Goal: Task Accomplishment & Management: Use online tool/utility

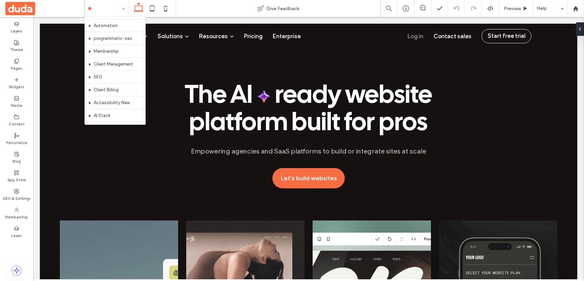
scroll to position [92, 0]
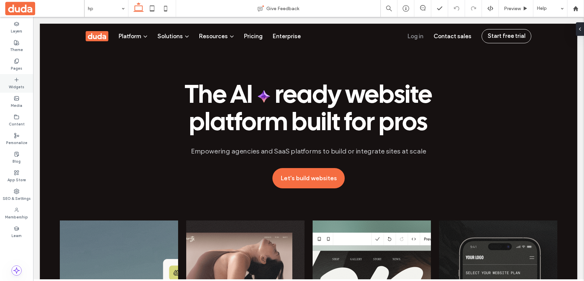
click at [14, 74] on div "Widgets" at bounding box center [16, 83] width 33 height 19
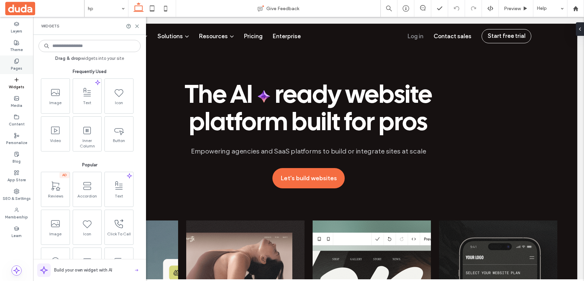
click at [16, 65] on label "Pages" at bounding box center [16, 67] width 11 height 7
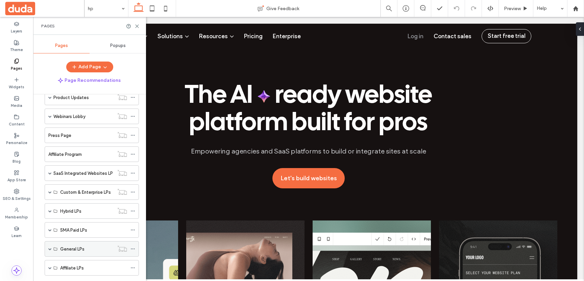
scroll to position [137, 0]
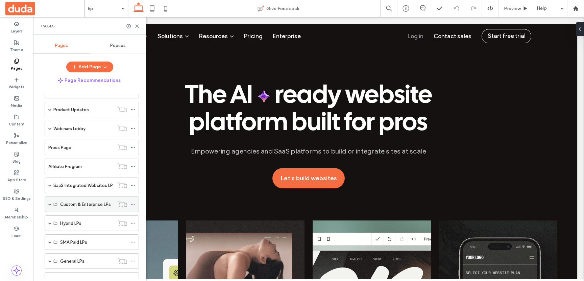
click at [51, 205] on span at bounding box center [49, 204] width 3 height 3
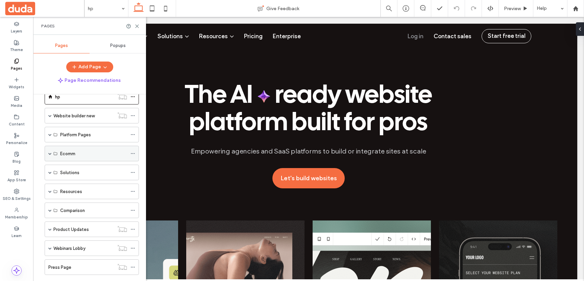
scroll to position [8, 0]
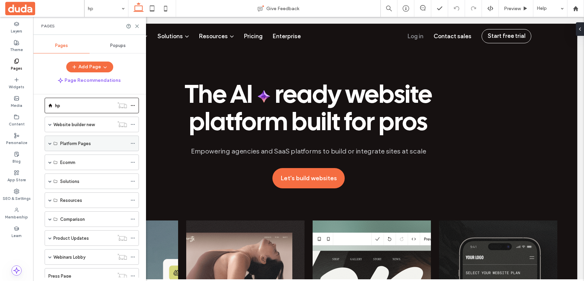
click at [48, 144] on span at bounding box center [49, 143] width 3 height 3
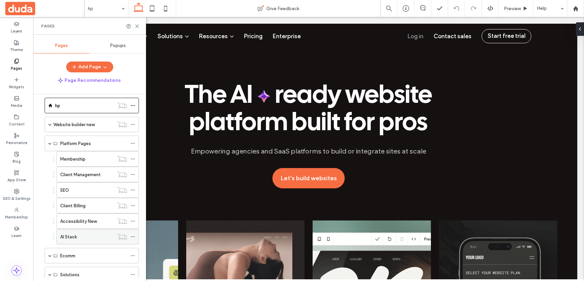
click at [86, 237] on div "AI Stack" at bounding box center [87, 236] width 54 height 7
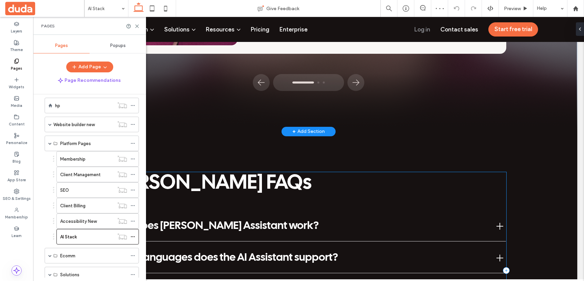
scroll to position [2158, 0]
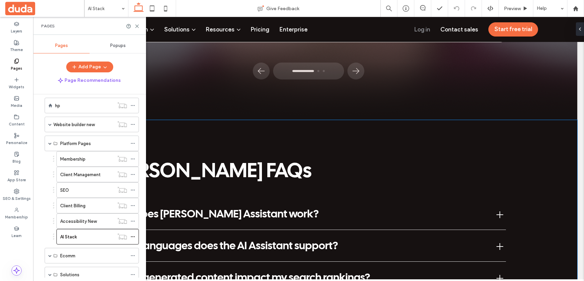
click at [377, 150] on div "Duda AI FAQs How does Duda’s AI Assistant work? Duda’s AI Assistant combines in…" at bounding box center [309, 262] width 406 height 285
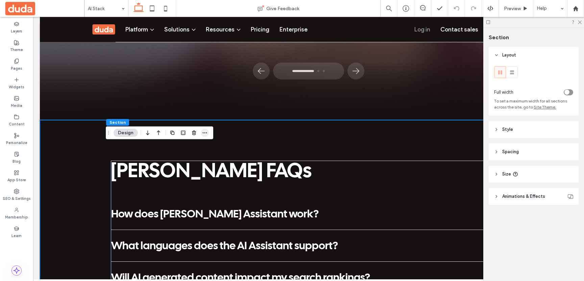
click at [205, 131] on icon "button" at bounding box center [204, 132] width 5 height 5
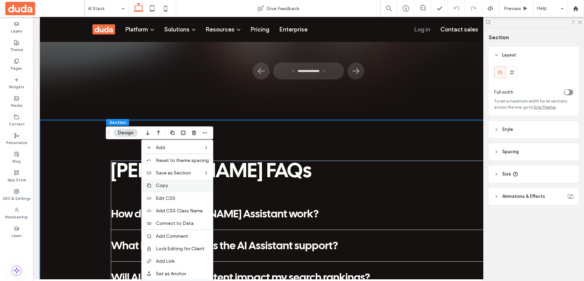
click at [174, 182] on div "Copy" at bounding box center [177, 185] width 71 height 13
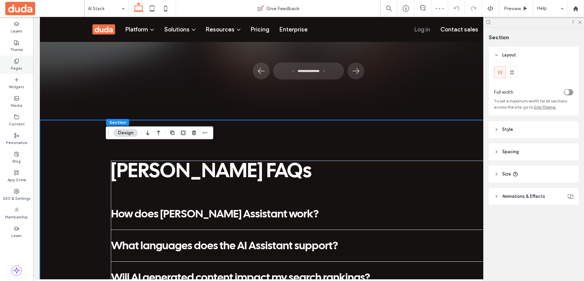
click at [16, 62] on icon at bounding box center [16, 60] width 5 height 5
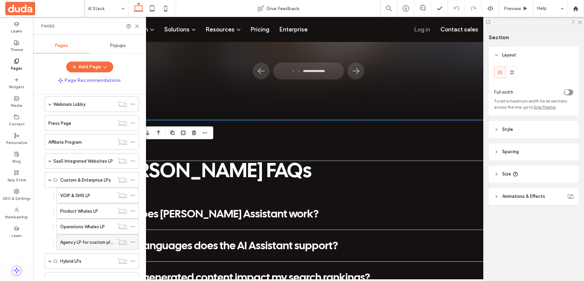
scroll to position [251, 0]
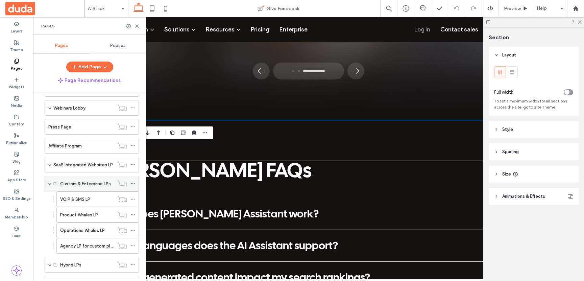
click at [51, 183] on span at bounding box center [49, 183] width 3 height 3
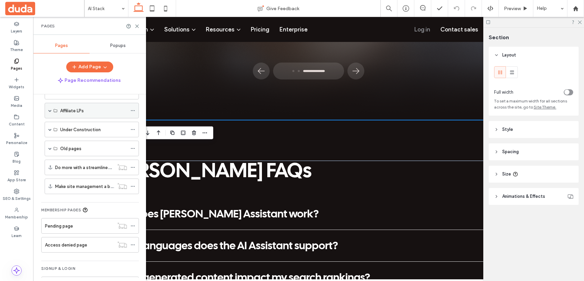
scroll to position [404, 0]
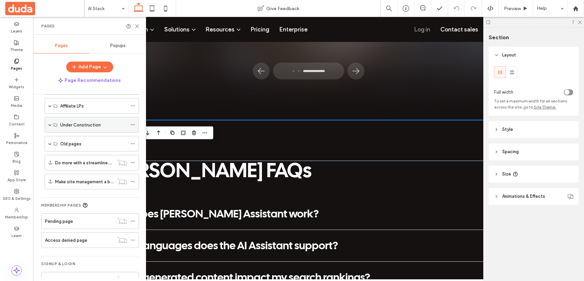
click at [49, 123] on span at bounding box center [49, 124] width 3 height 3
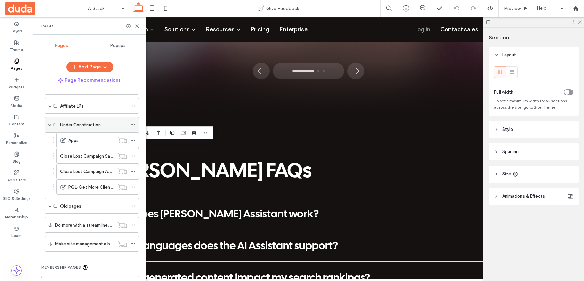
click at [51, 122] on span at bounding box center [49, 124] width 3 height 15
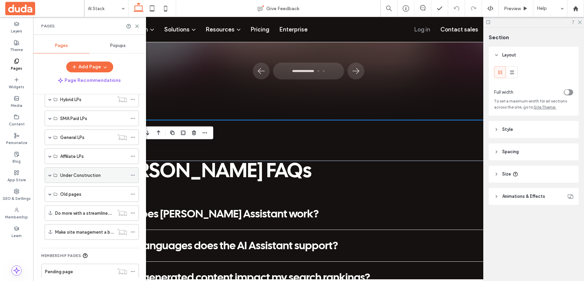
scroll to position [350, 0]
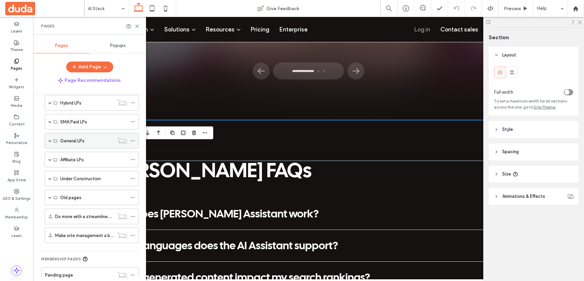
click at [53, 140] on div "General LPs" at bounding box center [92, 141] width 94 height 16
click at [48, 140] on span at bounding box center [49, 140] width 3 height 3
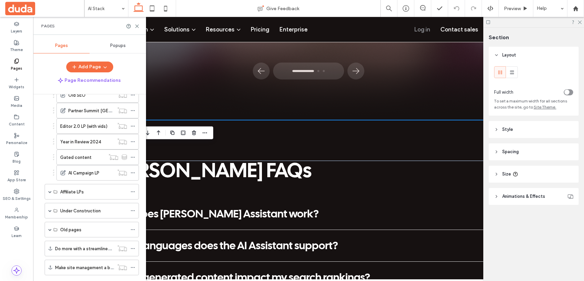
scroll to position [474, 0]
click at [83, 176] on div "AI Campaign LP" at bounding box center [91, 172] width 46 height 15
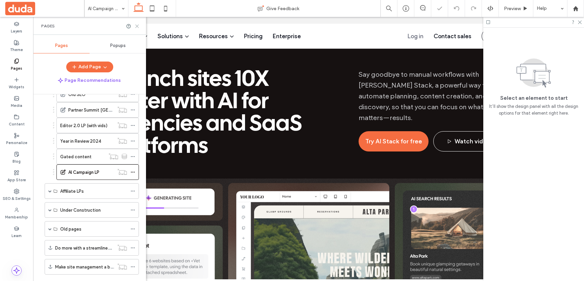
click at [136, 24] on icon at bounding box center [137, 26] width 5 height 5
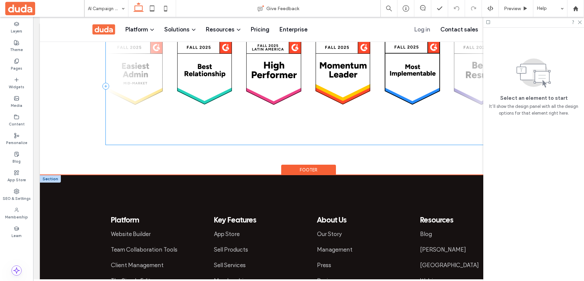
scroll to position [1875, 0]
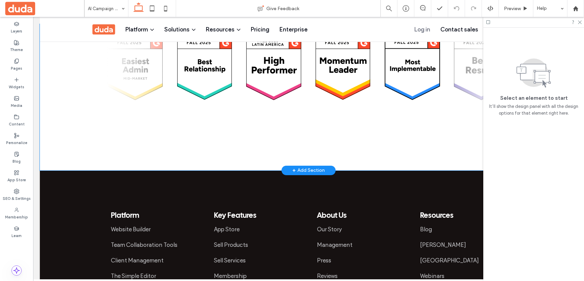
click at [86, 125] on div at bounding box center [309, 96] width 538 height 147
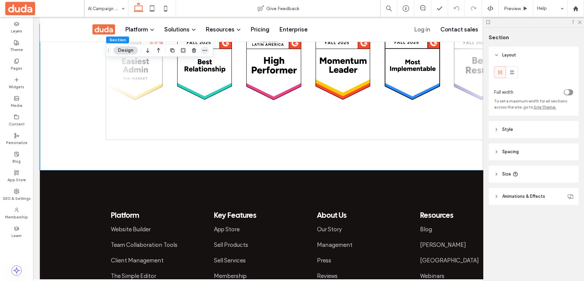
click at [204, 51] on icon "button" at bounding box center [204, 50] width 5 height 5
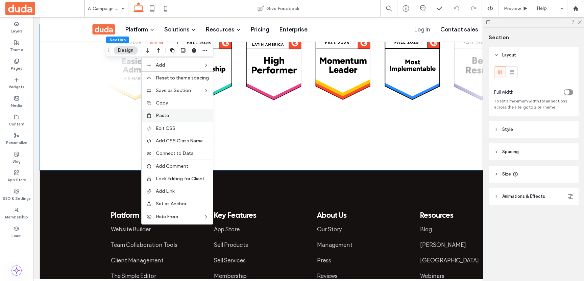
click at [180, 114] on label "Paste" at bounding box center [182, 116] width 53 height 6
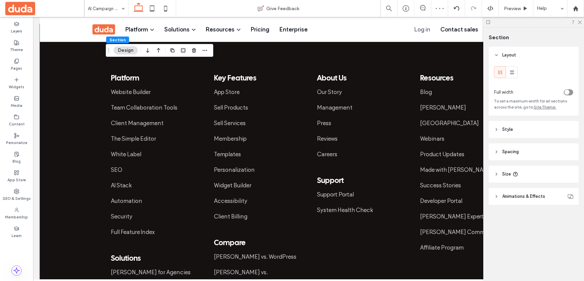
scroll to position [2299, 0]
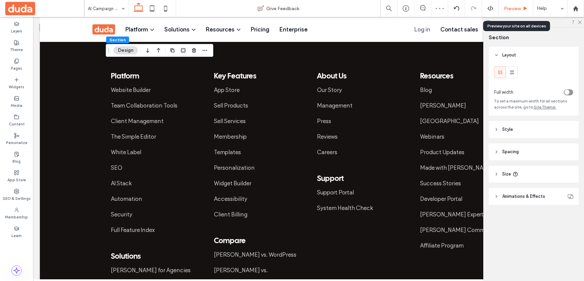
click at [504, 6] on span "Preview" at bounding box center [512, 9] width 17 height 6
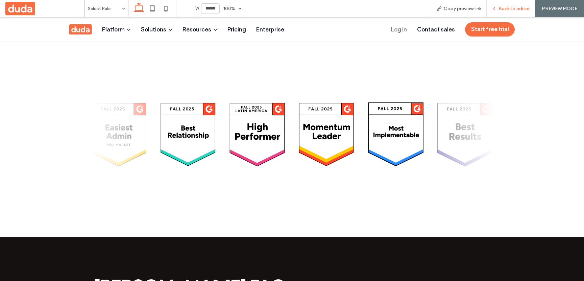
click at [495, 6] on icon at bounding box center [494, 8] width 5 height 5
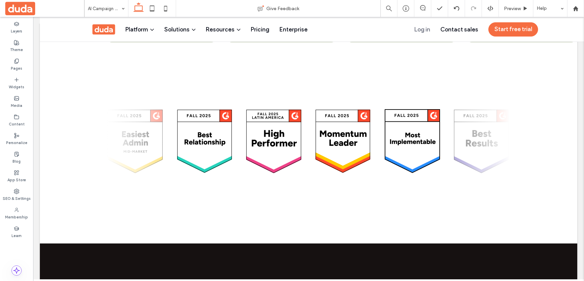
scroll to position [1809, 0]
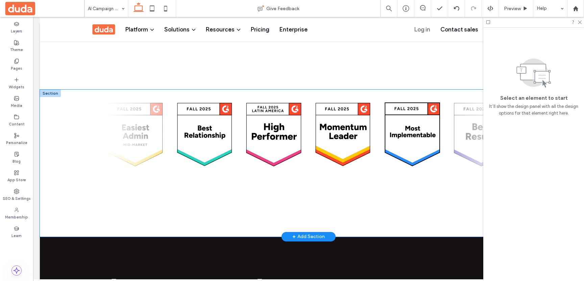
click at [366, 173] on div at bounding box center [309, 163] width 406 height 147
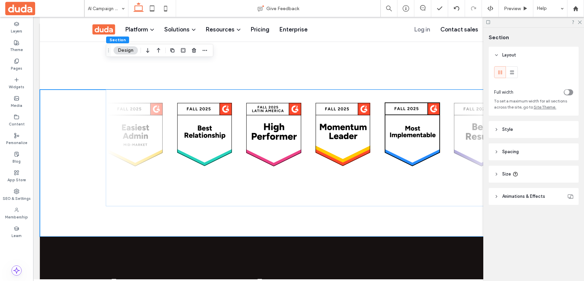
click at [498, 171] on header "Size" at bounding box center [534, 174] width 90 height 17
click at [497, 150] on icon at bounding box center [496, 151] width 5 height 5
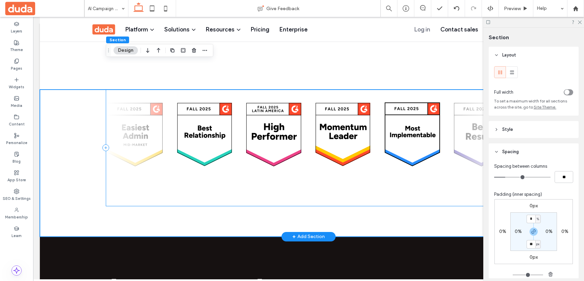
click at [395, 156] on div at bounding box center [309, 148] width 406 height 117
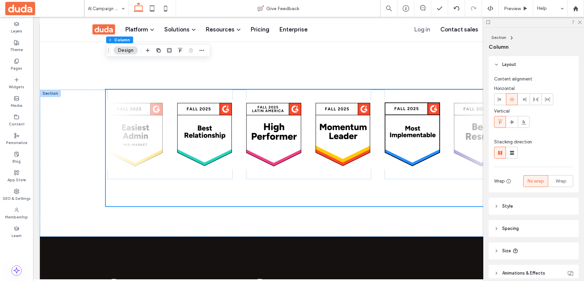
click at [497, 229] on icon at bounding box center [496, 228] width 5 height 5
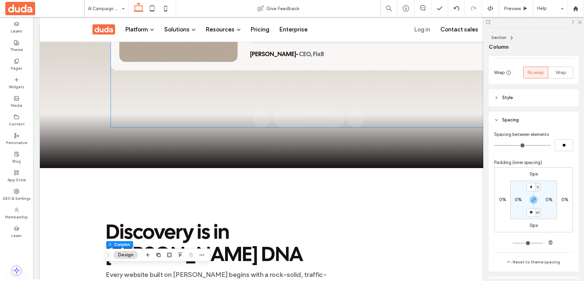
scroll to position [1401, 0]
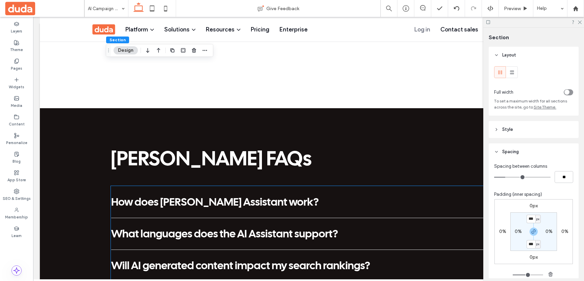
scroll to position [1939, 0]
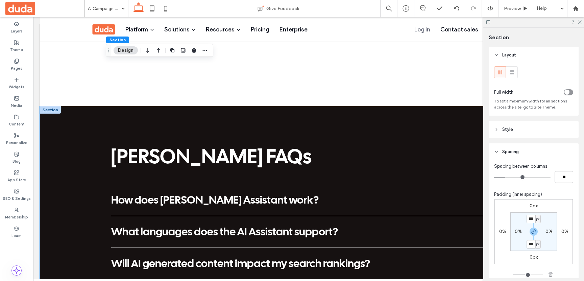
click at [314, 106] on div "Duda AI FAQs How does Duda’s AI Assistant work? Duda’s AI Assistant combines in…" at bounding box center [309, 248] width 406 height 285
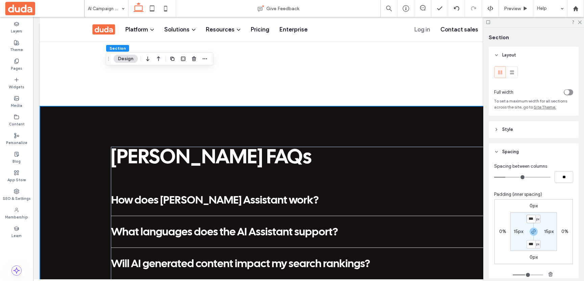
click at [528, 220] on input "***" at bounding box center [531, 219] width 9 height 8
type input "***"
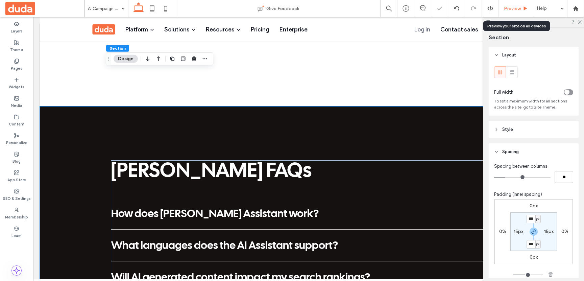
click at [513, 8] on span "Preview" at bounding box center [512, 9] width 17 height 6
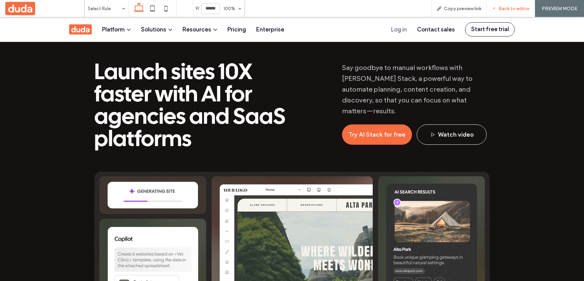
click at [491, 6] on div "Back to editor" at bounding box center [511, 9] width 48 height 6
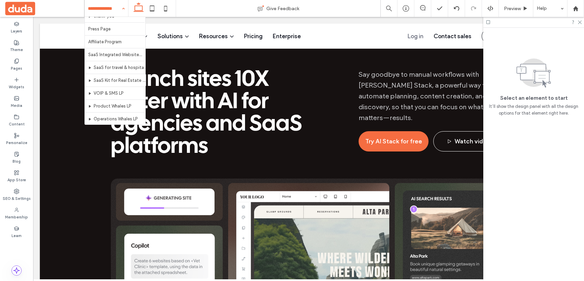
scroll to position [695, 0]
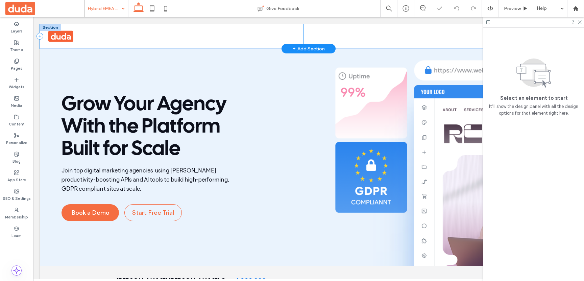
click at [109, 38] on div at bounding box center [171, 36] width 263 height 25
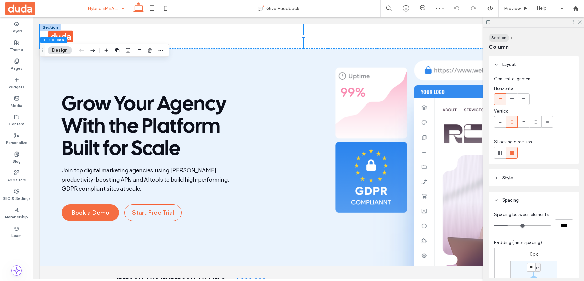
click at [506, 38] on button "Section" at bounding box center [499, 38] width 20 height 8
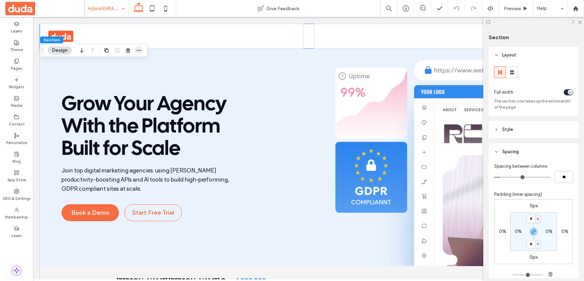
click at [141, 51] on icon "button" at bounding box center [138, 50] width 5 height 5
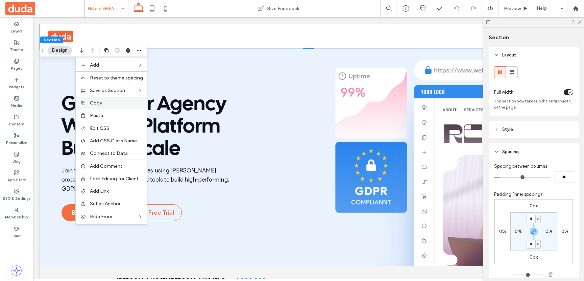
click at [114, 107] on div "Copy" at bounding box center [111, 103] width 71 height 13
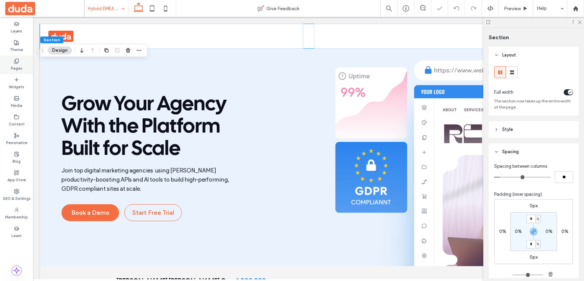
click at [20, 68] on label "Pages" at bounding box center [16, 67] width 11 height 7
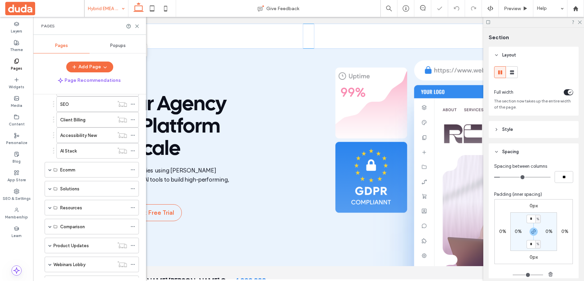
scroll to position [97, 0]
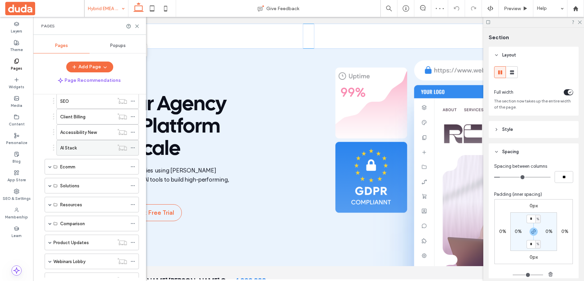
click at [88, 148] on div "AI Stack" at bounding box center [87, 147] width 54 height 7
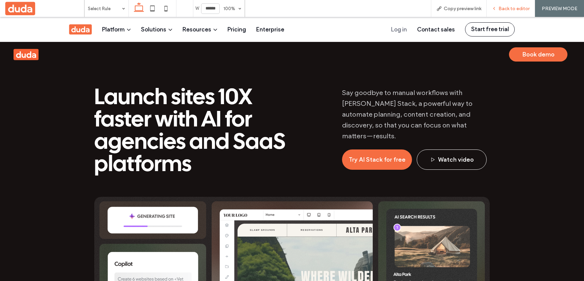
click at [513, 12] on div "Back to editor" at bounding box center [511, 8] width 48 height 17
click at [501, 9] on span "Back to editor" at bounding box center [514, 9] width 31 height 6
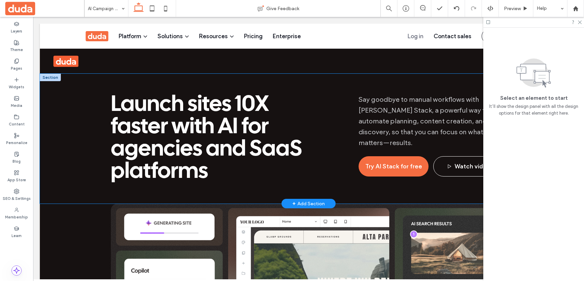
click at [78, 141] on div "Launch sites 10X faster with AI for agencies and SaaS platforms Say goodbye to …" at bounding box center [309, 139] width 538 height 130
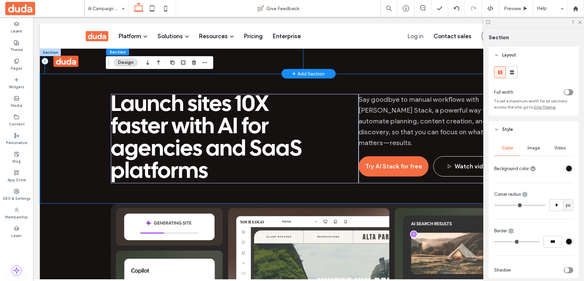
click at [91, 69] on div at bounding box center [174, 61] width 258 height 25
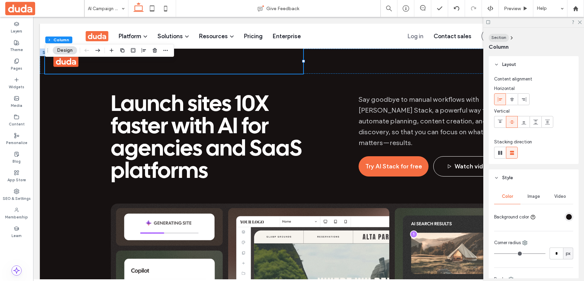
click at [498, 37] on span "Section" at bounding box center [499, 37] width 15 height 5
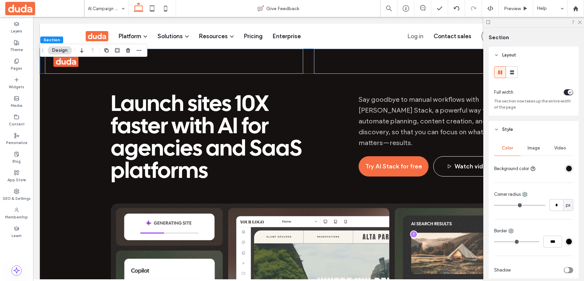
click at [567, 93] on div "toggle" at bounding box center [568, 92] width 9 height 6
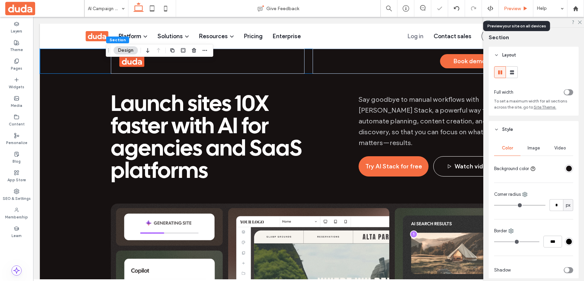
click at [515, 8] on span "Preview" at bounding box center [512, 9] width 17 height 6
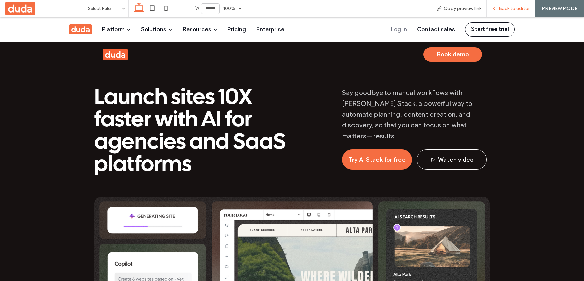
click at [500, 8] on span "Back to editor" at bounding box center [514, 9] width 31 height 6
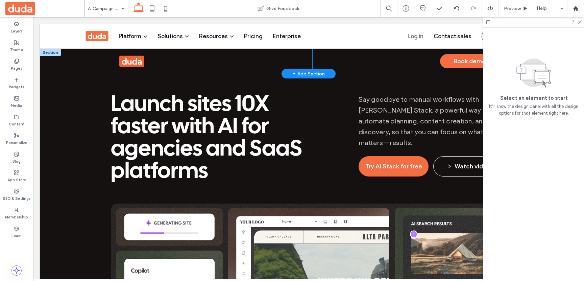
click at [417, 62] on div "Book demo" at bounding box center [410, 61] width 194 height 25
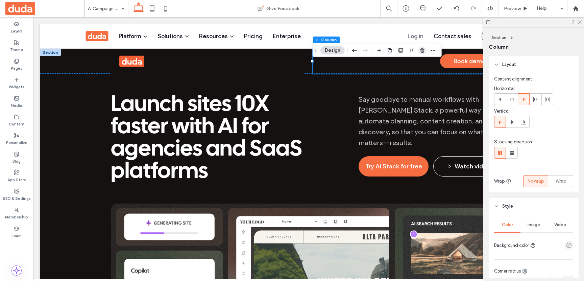
click at [424, 50] on icon "button" at bounding box center [422, 50] width 5 height 5
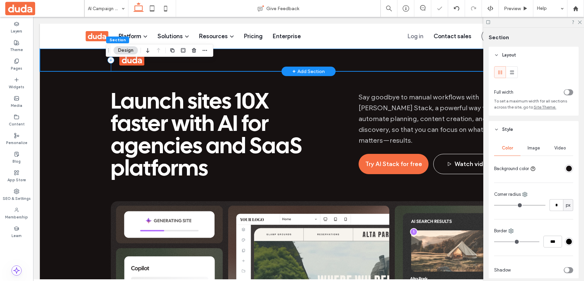
click at [184, 63] on div at bounding box center [309, 60] width 396 height 23
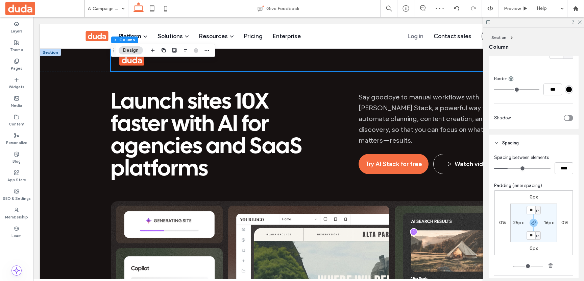
scroll to position [210, 0]
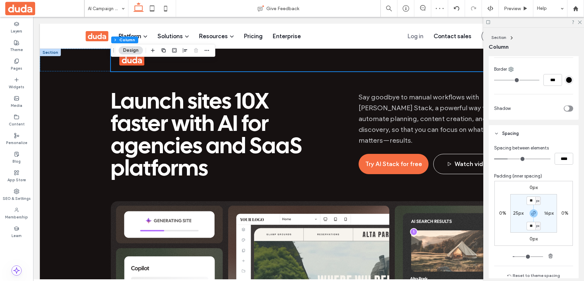
click at [517, 212] on label "25px" at bounding box center [518, 213] width 10 height 6
type input "**"
type input "*"
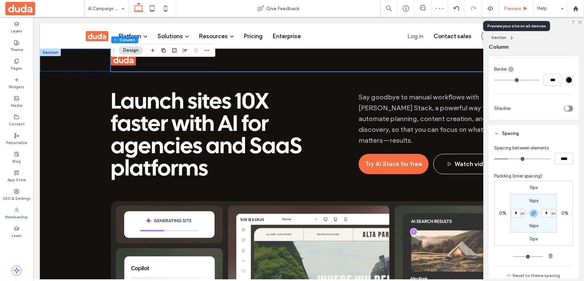
click at [504, 10] on span "Preview" at bounding box center [512, 9] width 17 height 6
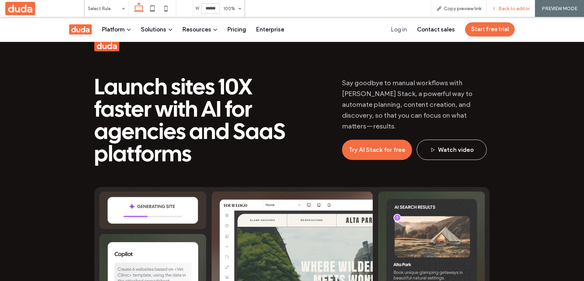
click at [501, 6] on span "Back to editor" at bounding box center [514, 9] width 31 height 6
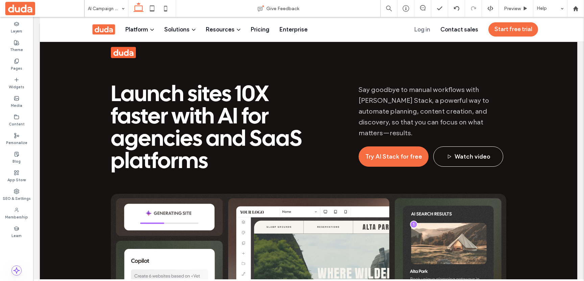
scroll to position [14, 0]
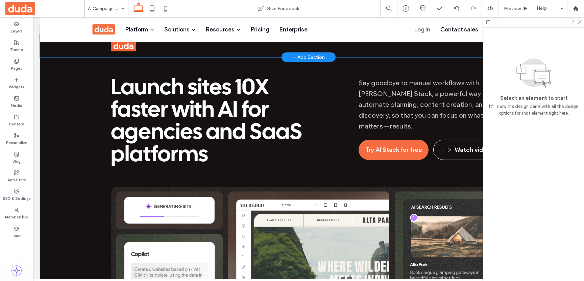
click at [83, 51] on div at bounding box center [309, 45] width 538 height 23
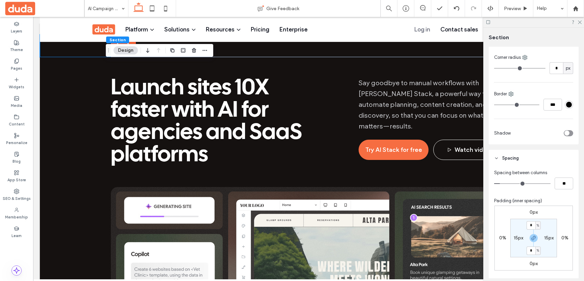
scroll to position [175, 0]
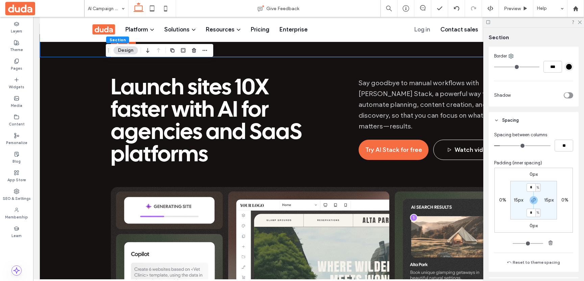
click at [538, 187] on span "%" at bounding box center [538, 187] width 2 height 7
click at [537, 195] on span "px" at bounding box center [535, 198] width 5 height 7
click at [527, 187] on input "*" at bounding box center [531, 187] width 9 height 8
type input "**"
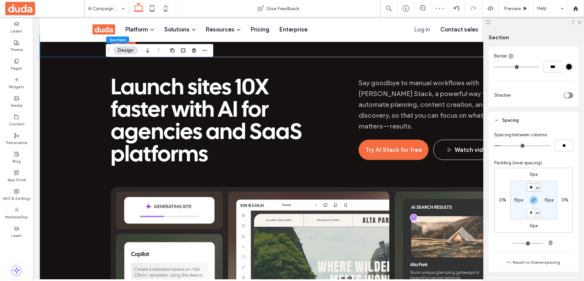
type input "**"
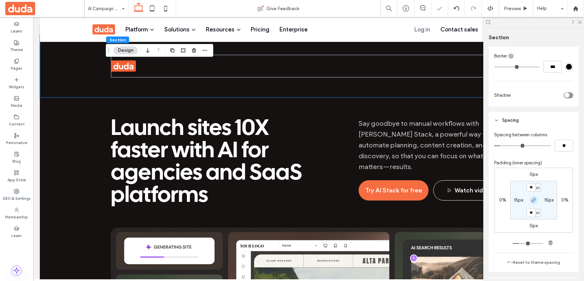
click at [534, 201] on icon "button" at bounding box center [533, 199] width 5 height 5
click at [528, 213] on label "60px" at bounding box center [533, 213] width 11 height 6
type input "*"
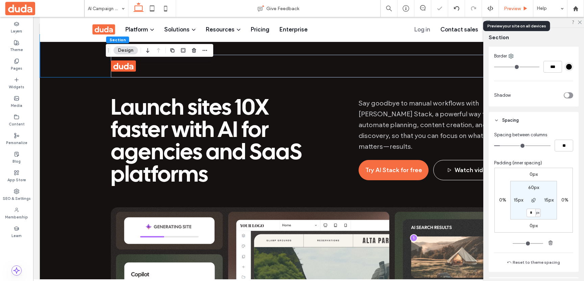
click at [509, 5] on div "Preview" at bounding box center [516, 8] width 34 height 17
click at [515, 10] on span "Preview" at bounding box center [512, 9] width 17 height 6
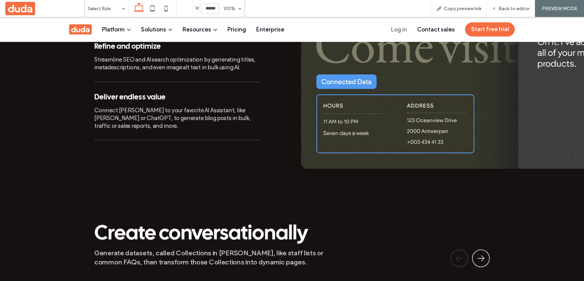
scroll to position [774, 0]
